Goal: Transaction & Acquisition: Book appointment/travel/reservation

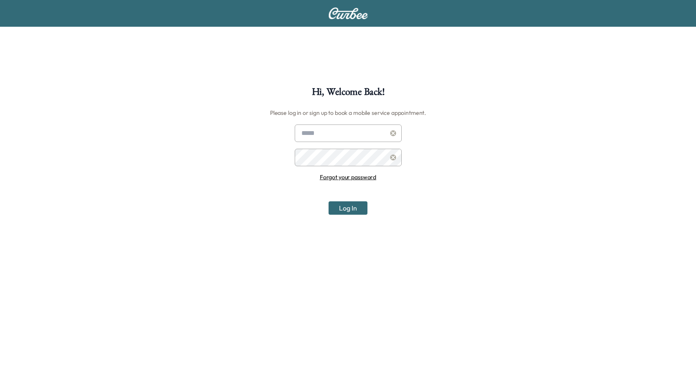
click at [317, 133] on input "text" at bounding box center [348, 134] width 107 height 18
type input "**********"
click at [328, 201] on button "Log In" at bounding box center [347, 207] width 39 height 13
click at [69, 173] on div "**********" at bounding box center [348, 271] width 696 height 368
click at [328, 201] on button "Log In" at bounding box center [347, 207] width 39 height 13
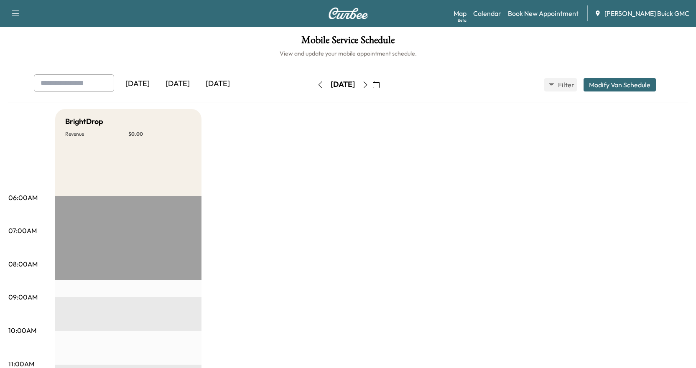
click at [369, 84] on icon "button" at bounding box center [365, 84] width 7 height 7
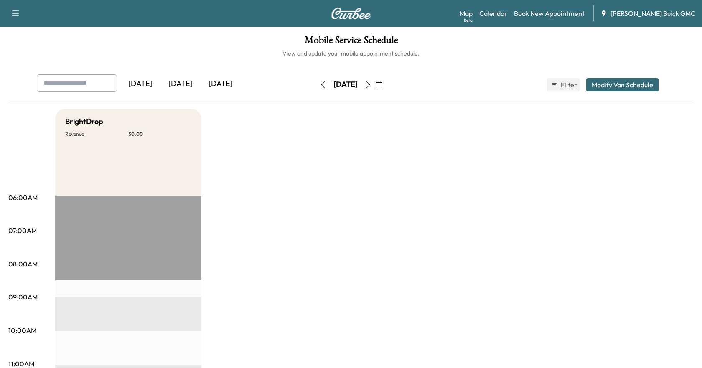
click at [372, 84] on icon "button" at bounding box center [368, 84] width 7 height 7
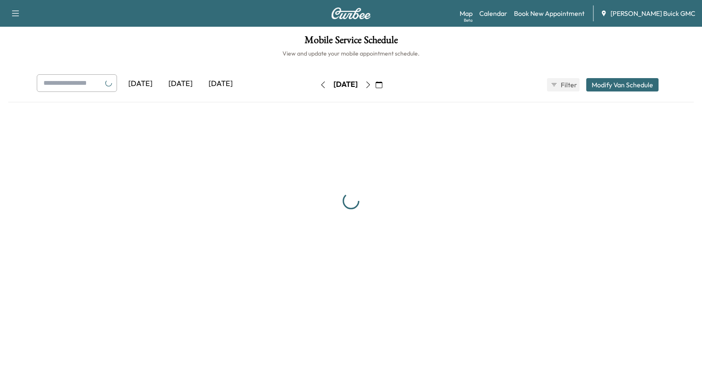
click at [386, 84] on button "button" at bounding box center [379, 84] width 14 height 13
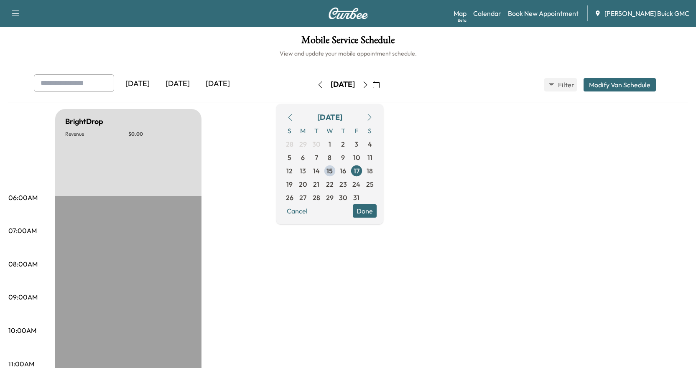
click at [383, 83] on button "button" at bounding box center [376, 84] width 14 height 13
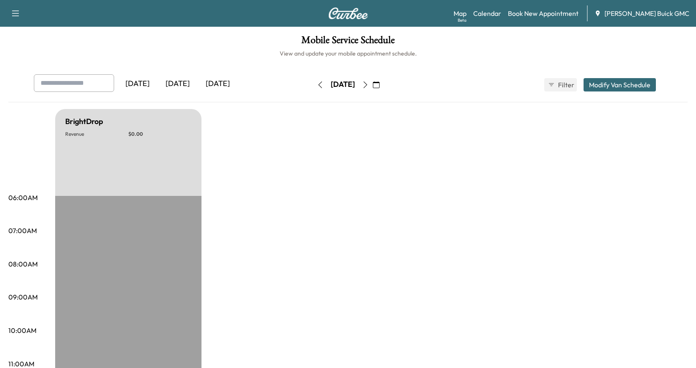
click at [369, 83] on icon "button" at bounding box center [365, 84] width 7 height 7
click at [369, 84] on icon "button" at bounding box center [365, 84] width 7 height 7
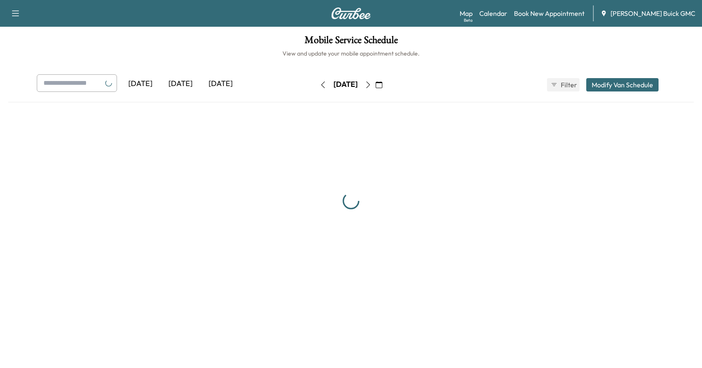
click at [375, 84] on button "button" at bounding box center [368, 84] width 14 height 13
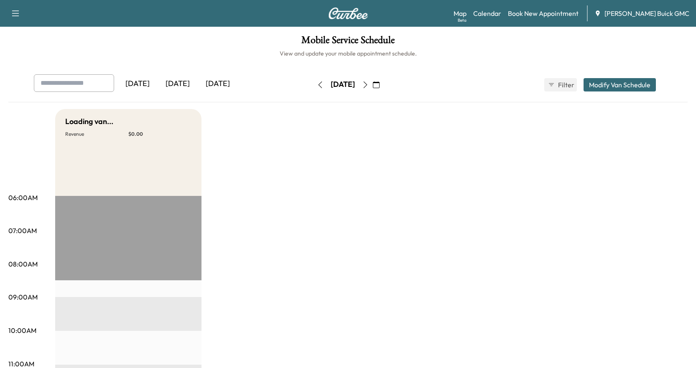
click at [369, 84] on icon "button" at bounding box center [365, 84] width 7 height 7
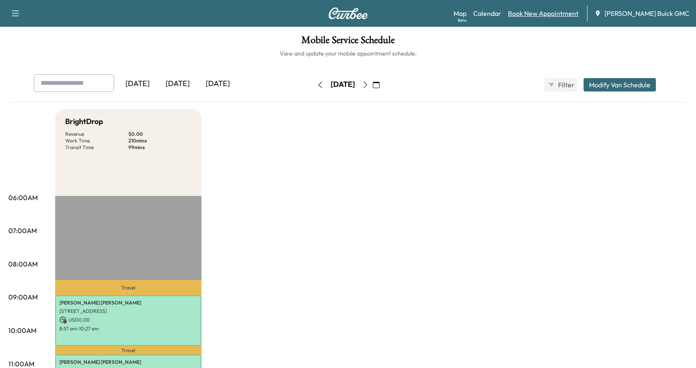
click at [541, 13] on link "Book New Appointment" at bounding box center [543, 13] width 71 height 10
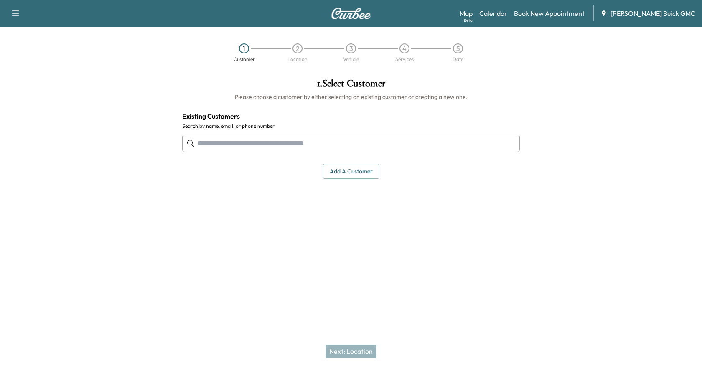
click at [253, 144] on input "text" at bounding box center [351, 144] width 338 height 18
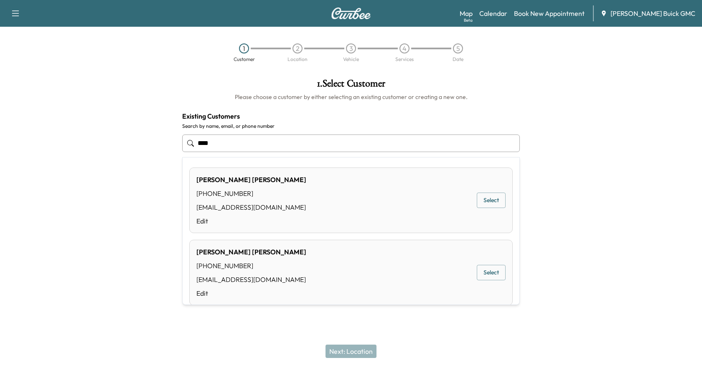
click at [480, 276] on button "Select" at bounding box center [491, 272] width 29 height 15
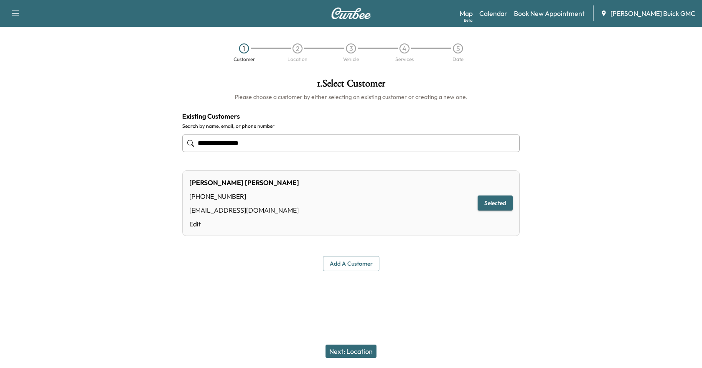
type input "**********"
click at [362, 351] on button "Next: Location" at bounding box center [351, 351] width 51 height 13
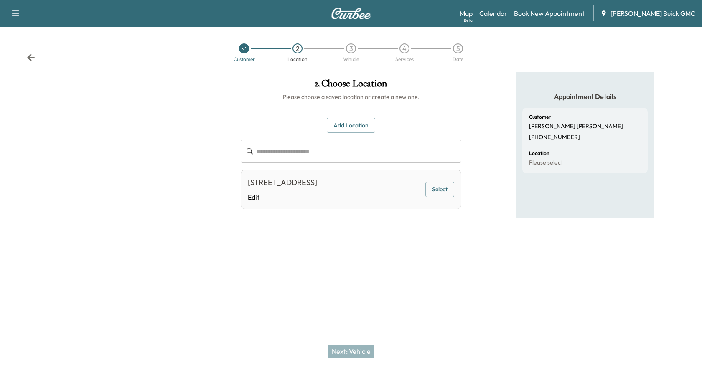
click at [437, 191] on button "Select" at bounding box center [439, 189] width 29 height 15
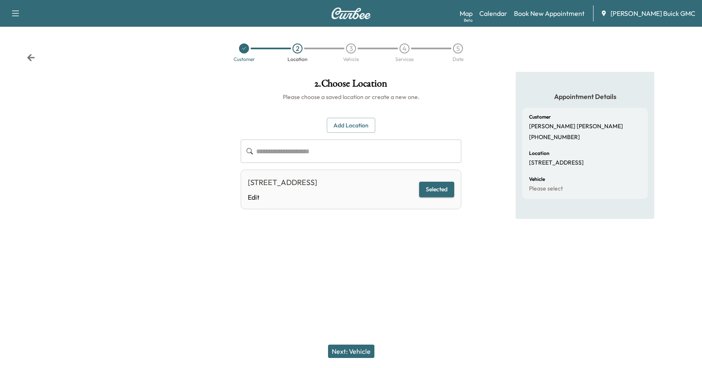
click at [352, 352] on button "Next: Vehicle" at bounding box center [351, 351] width 46 height 13
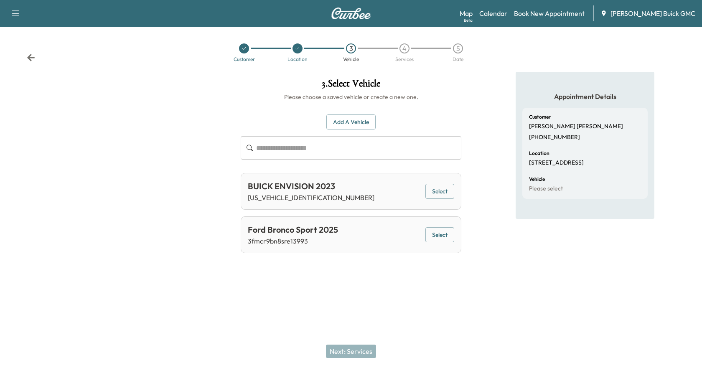
click at [358, 123] on button "Add a Vehicle" at bounding box center [350, 122] width 49 height 15
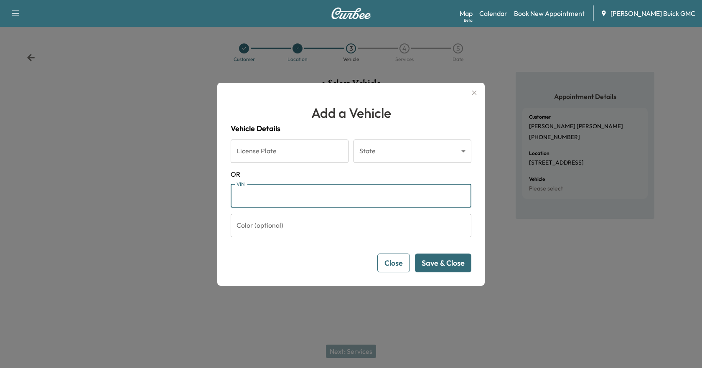
click at [288, 198] on input "VIN" at bounding box center [351, 195] width 241 height 23
paste input "**********"
type input "**********"
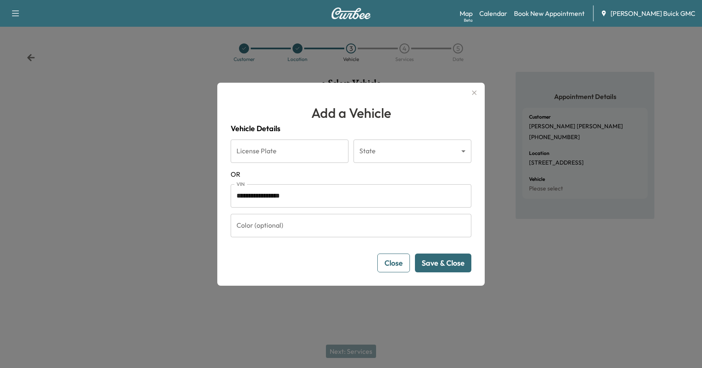
click at [451, 266] on button "Save & Close" at bounding box center [443, 263] width 56 height 19
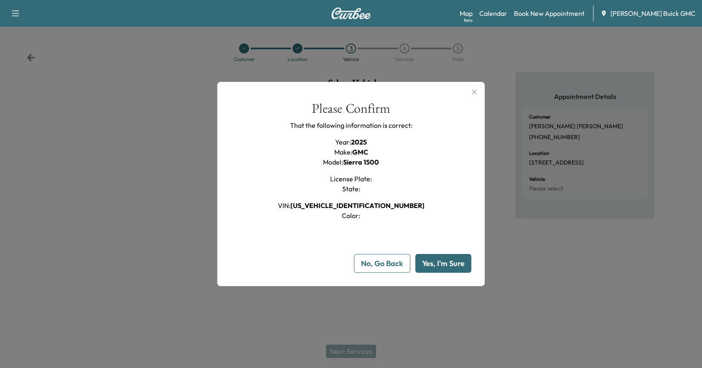
click at [454, 263] on button "Yes, I'm Sure" at bounding box center [443, 263] width 56 height 19
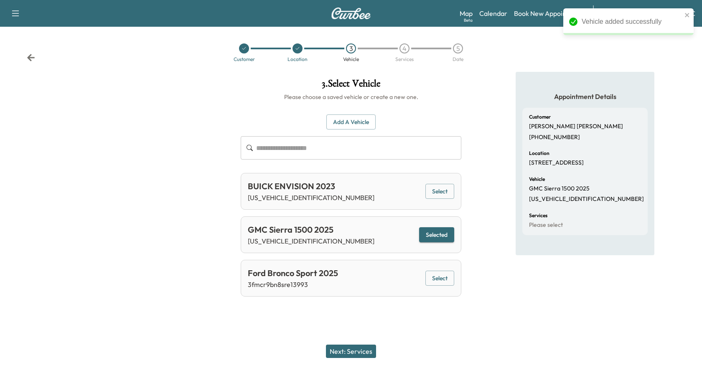
click at [356, 349] on button "Next: Services" at bounding box center [351, 351] width 50 height 13
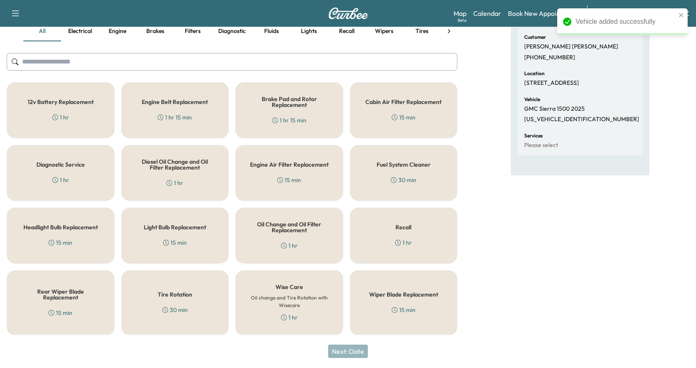
scroll to position [81, 0]
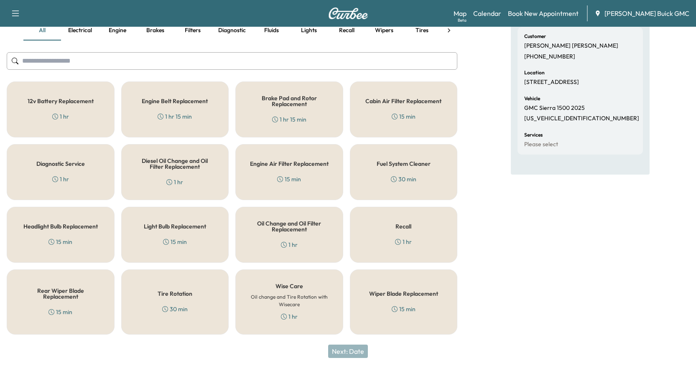
click at [175, 306] on div "30 min" at bounding box center [174, 309] width 25 height 8
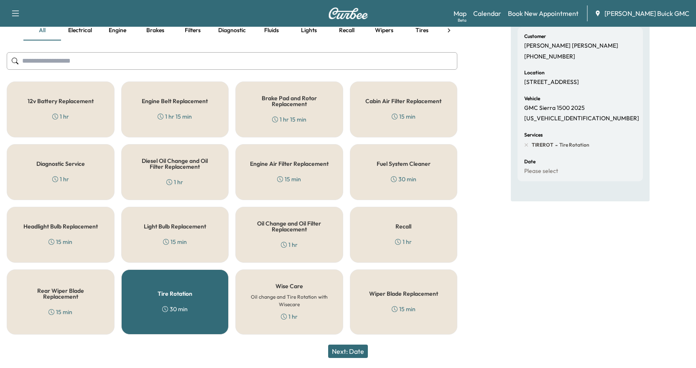
click at [295, 235] on div "Oil Change and Oil Filter Replacement 1 hr" at bounding box center [289, 235] width 108 height 56
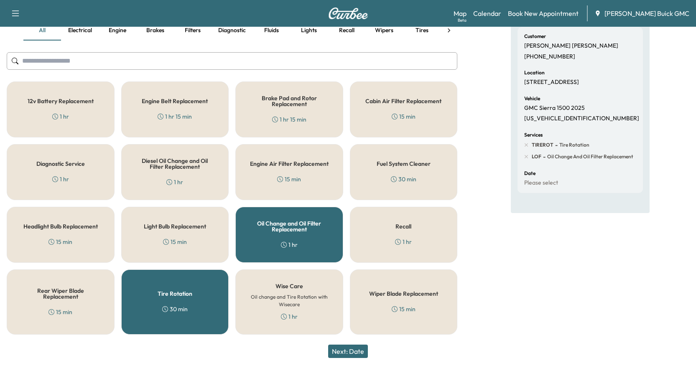
click at [363, 351] on button "Next: Date" at bounding box center [348, 351] width 40 height 13
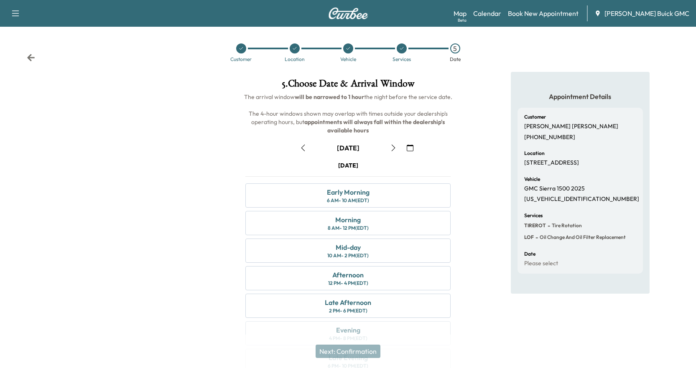
click at [395, 147] on icon "button" at bounding box center [393, 148] width 7 height 7
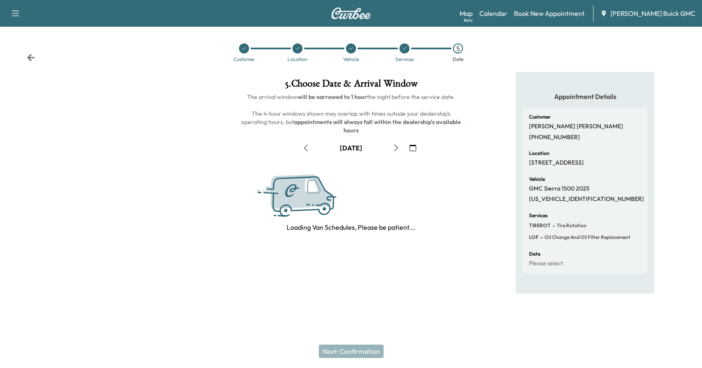
click at [395, 147] on icon "button" at bounding box center [396, 148] width 7 height 7
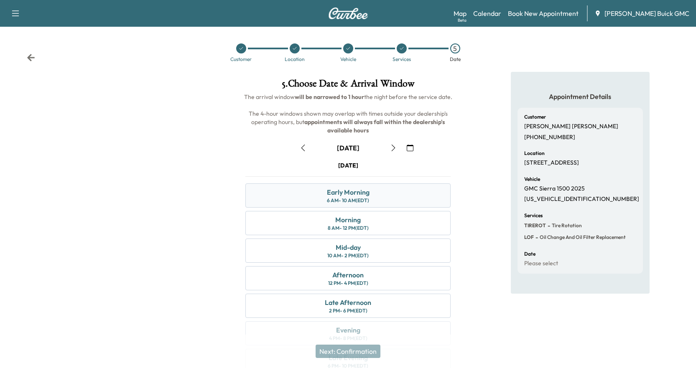
click at [275, 199] on div "Early Morning 6 AM - 10 AM (EDT)" at bounding box center [347, 195] width 205 height 24
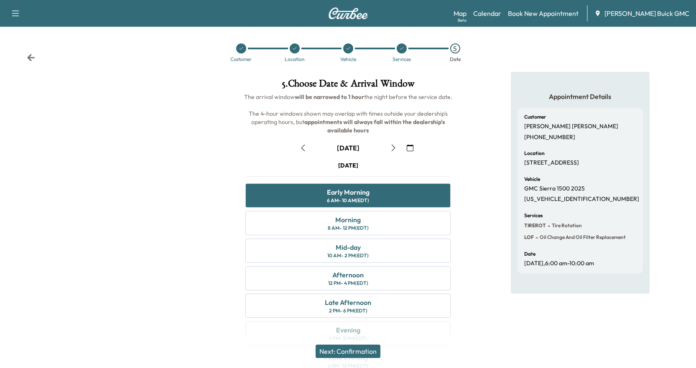
scroll to position [42, 0]
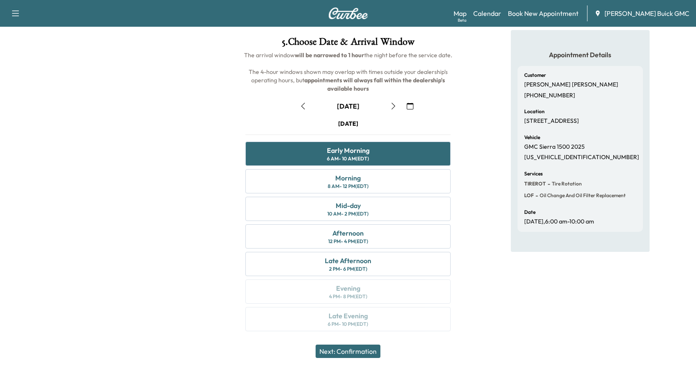
click at [364, 353] on button "Next: Confirmation" at bounding box center [348, 351] width 65 height 13
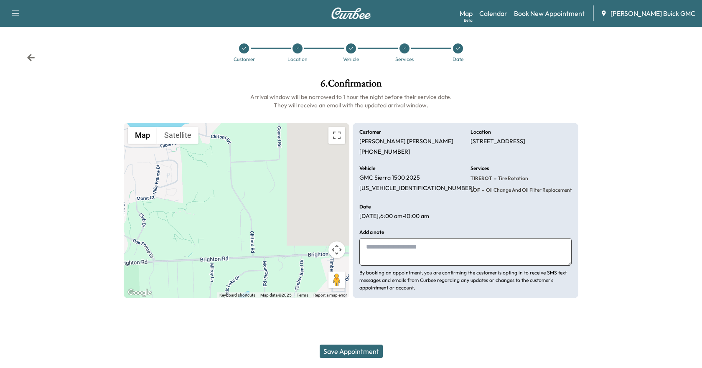
click at [337, 348] on button "Save Appointment" at bounding box center [351, 351] width 63 height 13
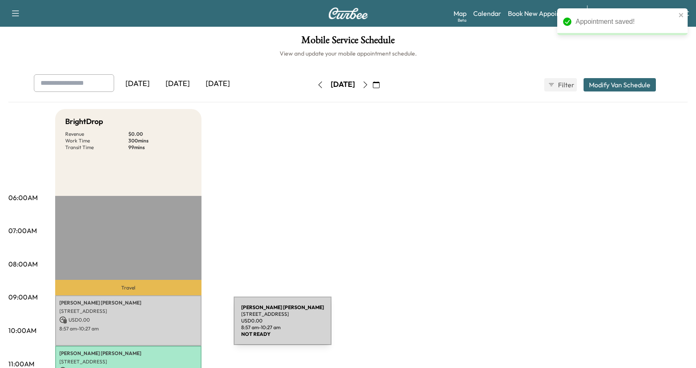
click at [169, 323] on p "USD 0.00" at bounding box center [128, 320] width 138 height 8
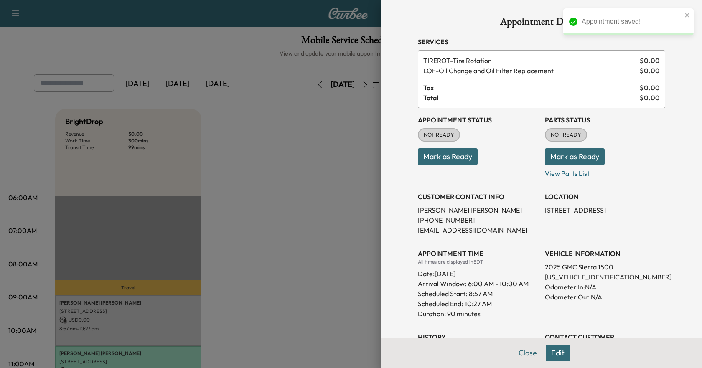
click at [452, 154] on button "Mark as Ready" at bounding box center [448, 156] width 60 height 17
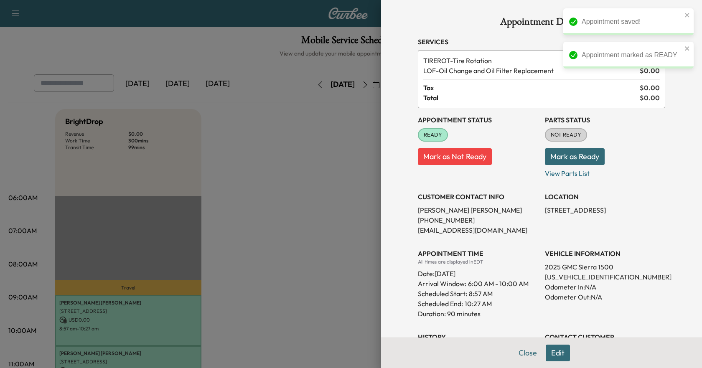
click at [319, 246] on div at bounding box center [351, 184] width 702 height 368
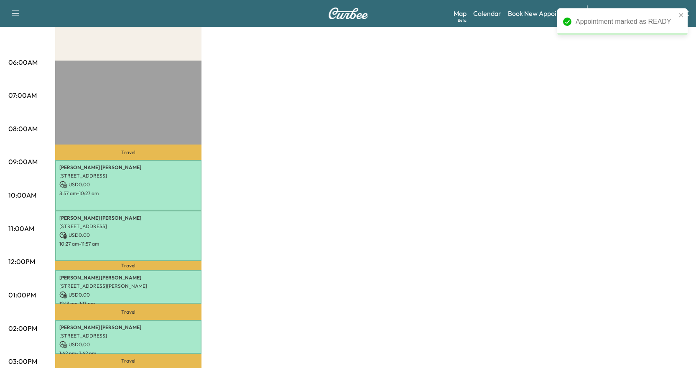
scroll to position [167, 0]
